Goal: Information Seeking & Learning: Learn about a topic

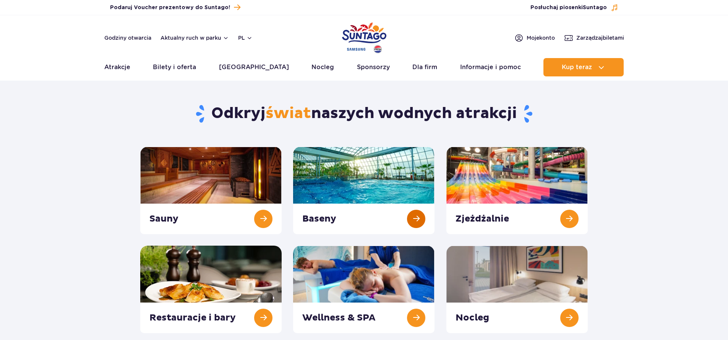
click at [350, 217] on link at bounding box center [363, 190] width 141 height 87
click at [508, 215] on link at bounding box center [516, 190] width 141 height 87
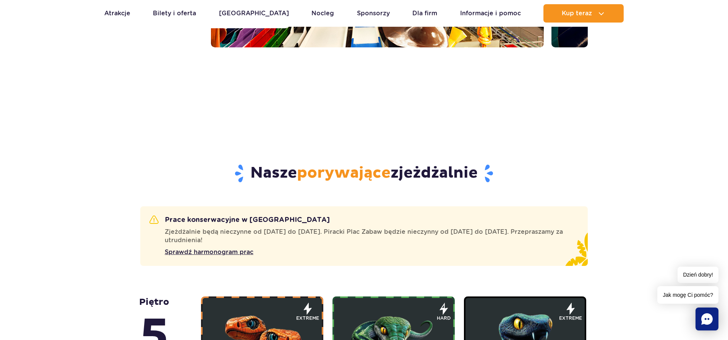
scroll to position [268, 0]
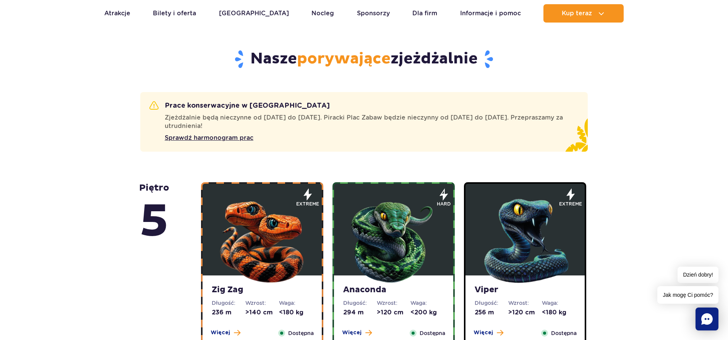
scroll to position [500, 0]
